Goal: Task Accomplishment & Management: Manage account settings

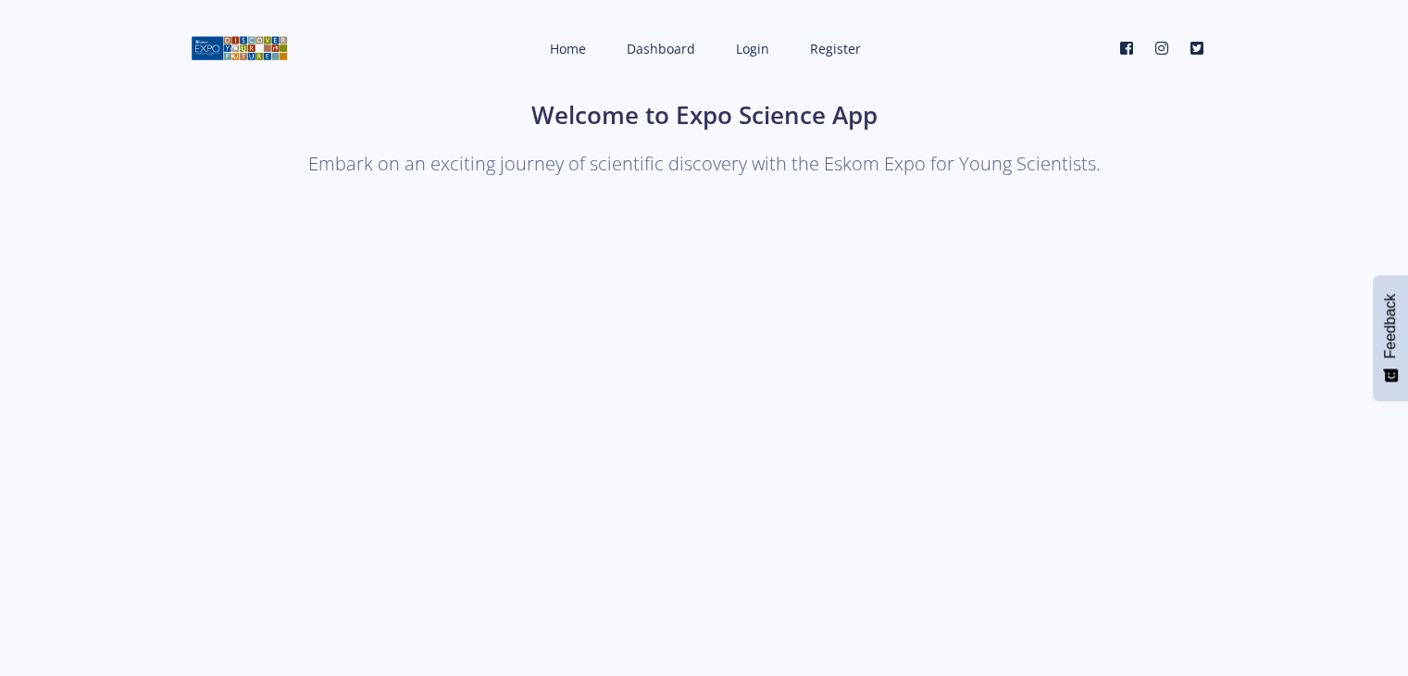
click at [748, 56] on span "Login" at bounding box center [752, 49] width 33 height 18
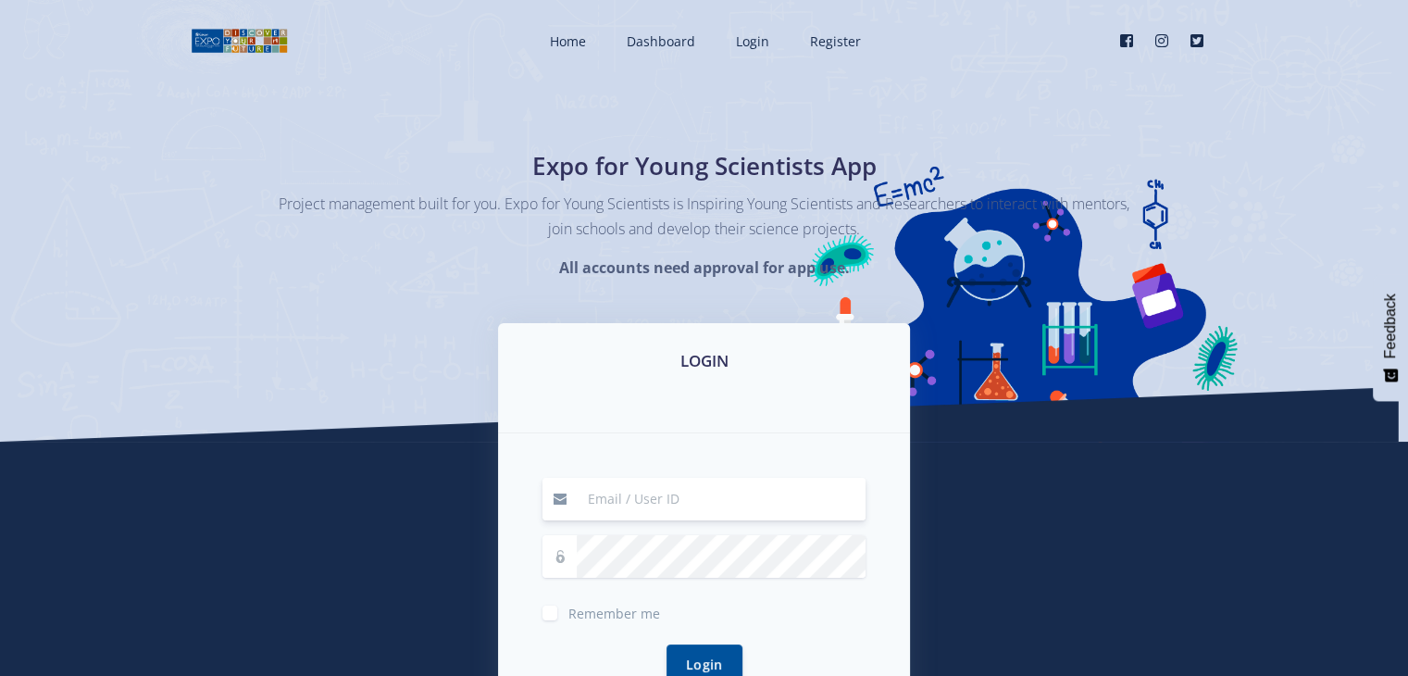
click at [666, 500] on input at bounding box center [721, 499] width 289 height 43
type input "mabailuvhani@gmail.com"
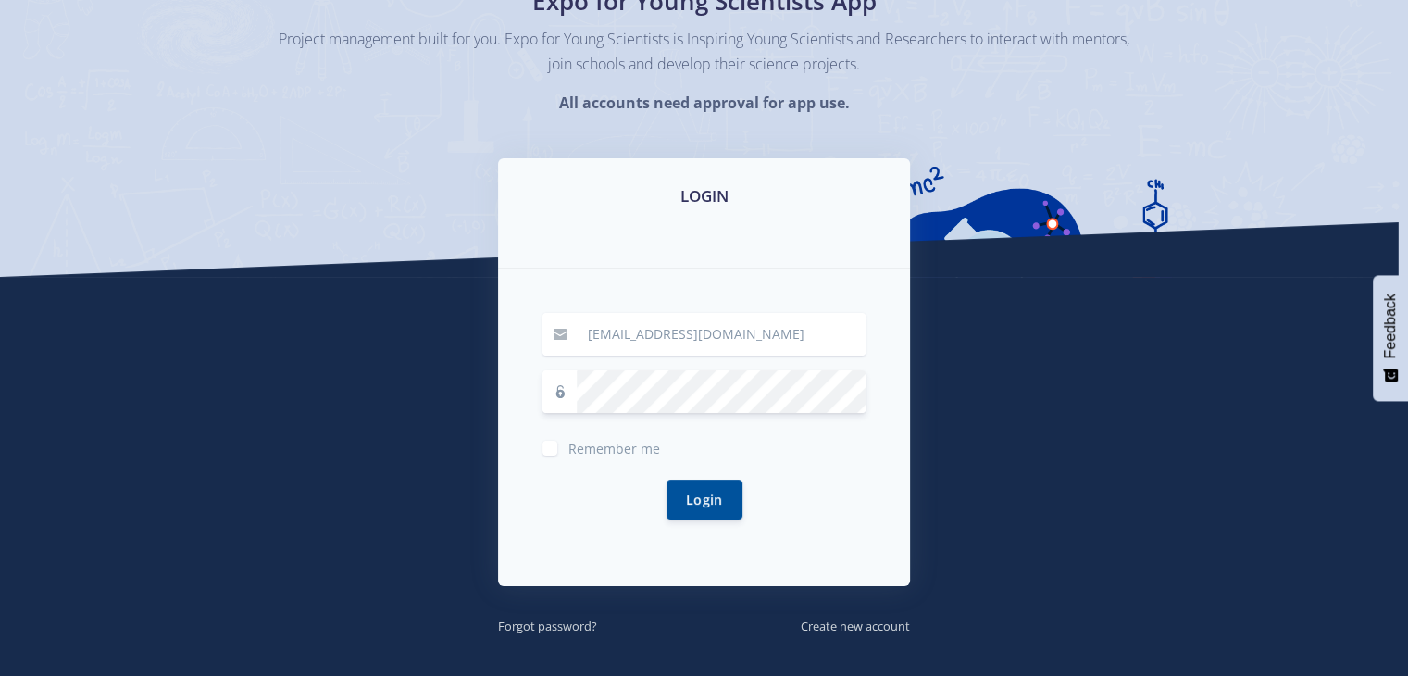
scroll to position [170, 0]
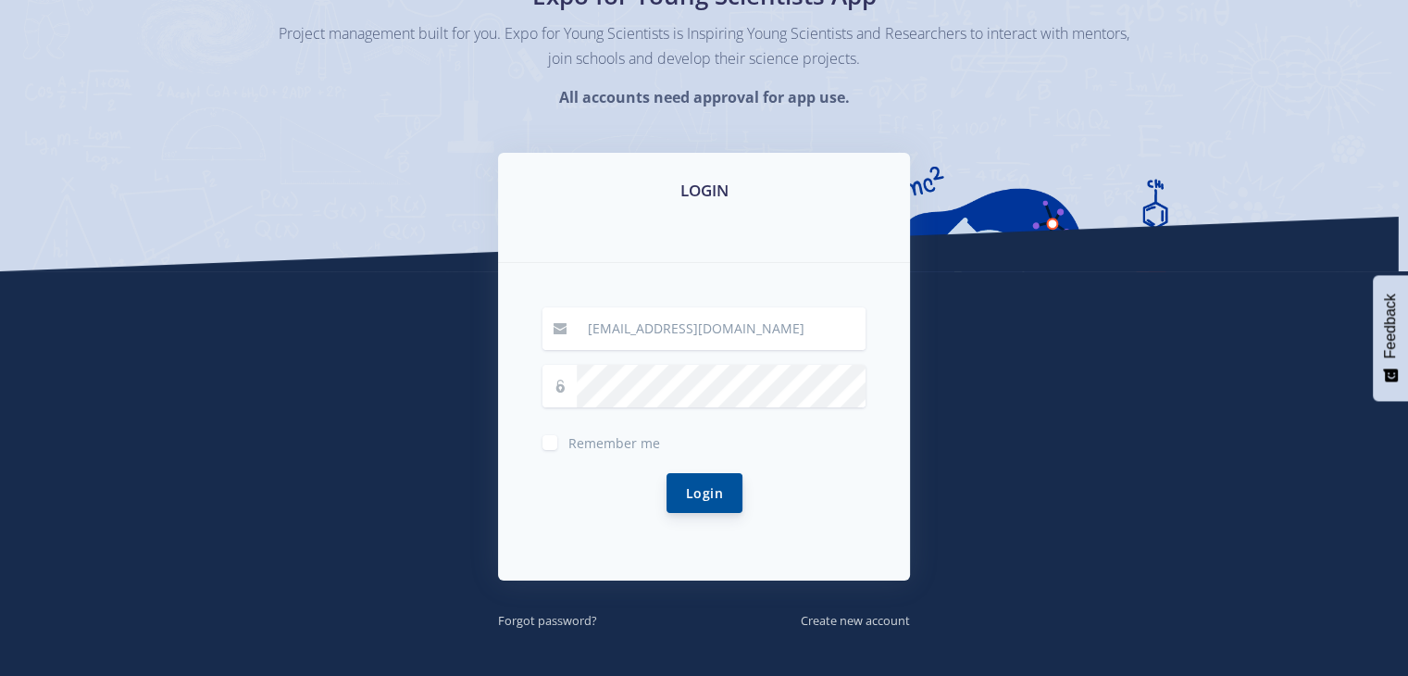
click at [700, 477] on button "Login" at bounding box center [704, 493] width 76 height 40
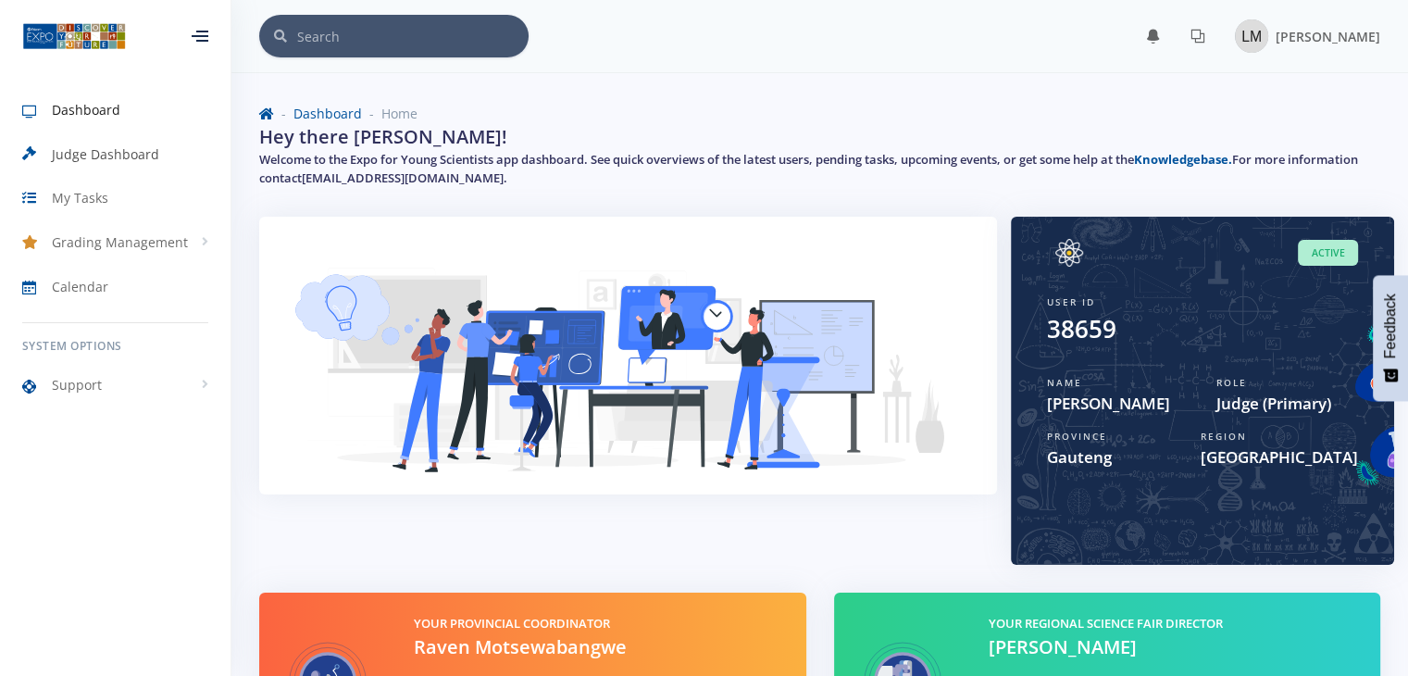
click at [89, 150] on span "Judge Dashboard" at bounding box center [105, 153] width 107 height 19
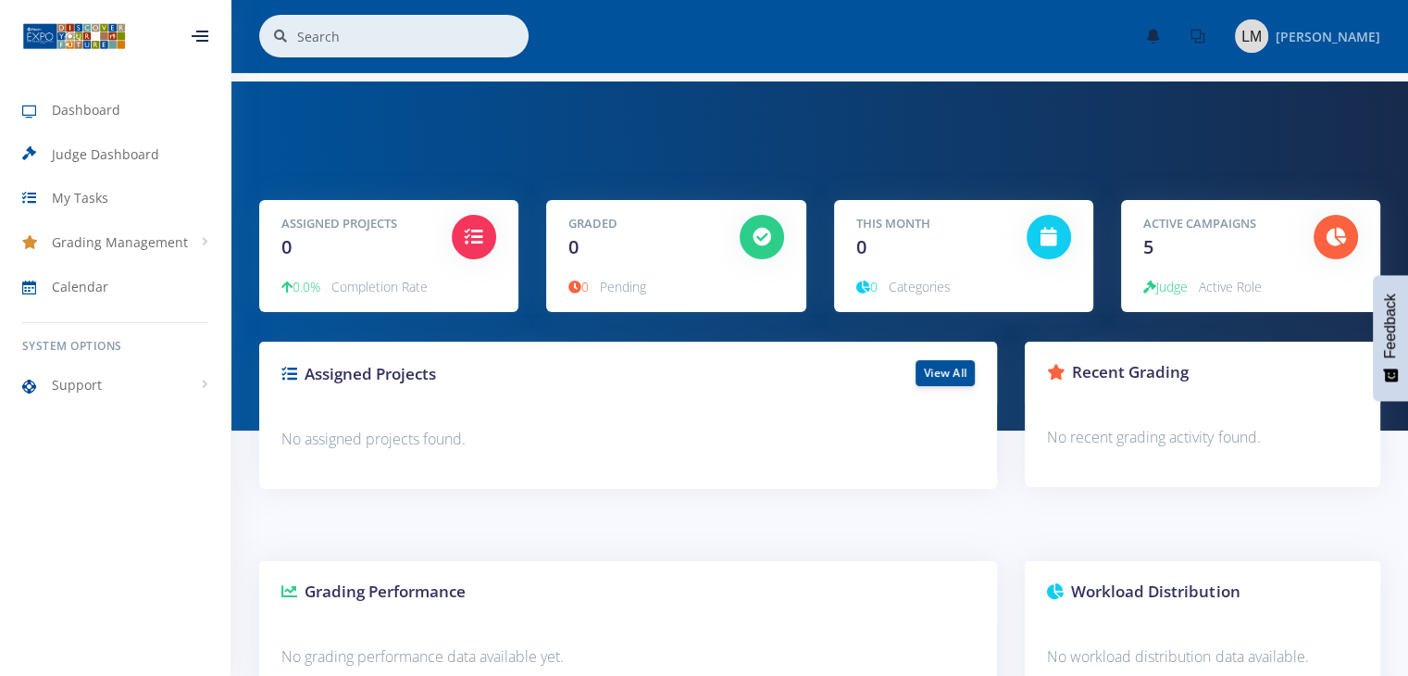
click at [1268, 46] on img at bounding box center [1251, 35] width 33 height 33
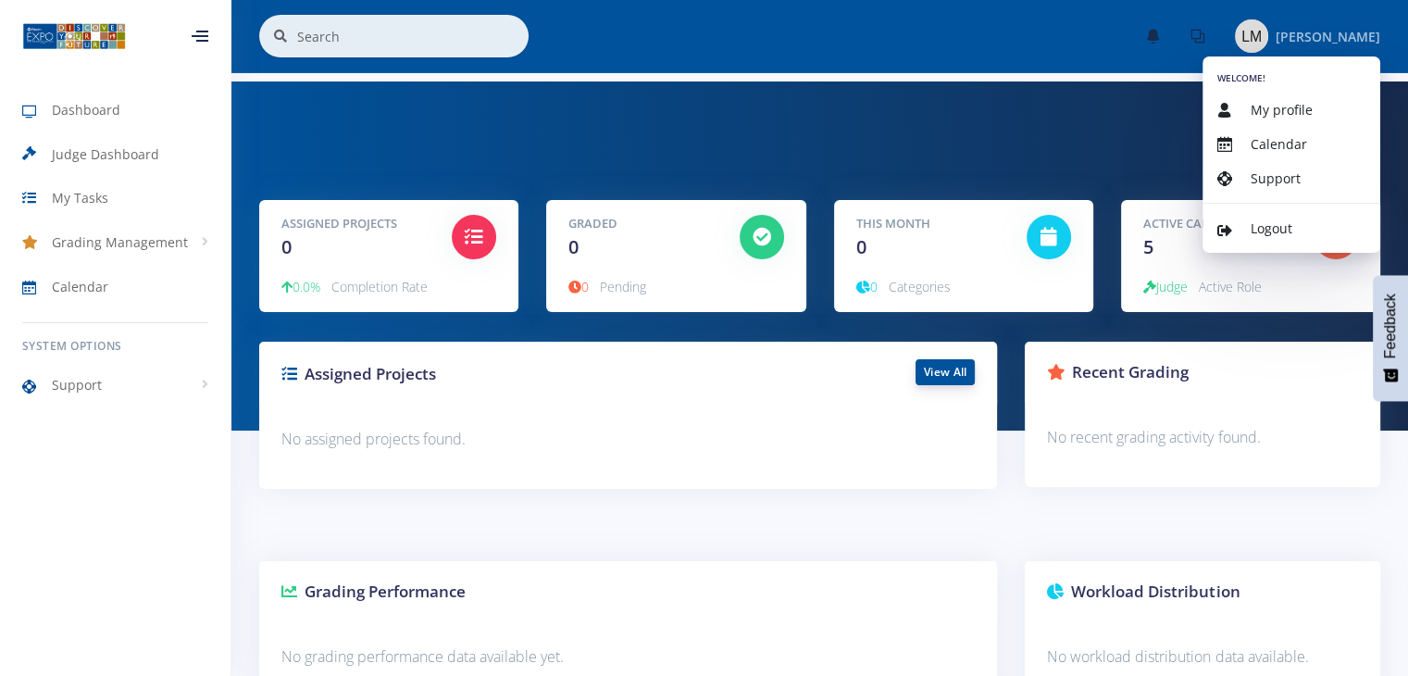
click at [932, 381] on link "View All" at bounding box center [944, 372] width 59 height 26
